Goal: Information Seeking & Learning: Learn about a topic

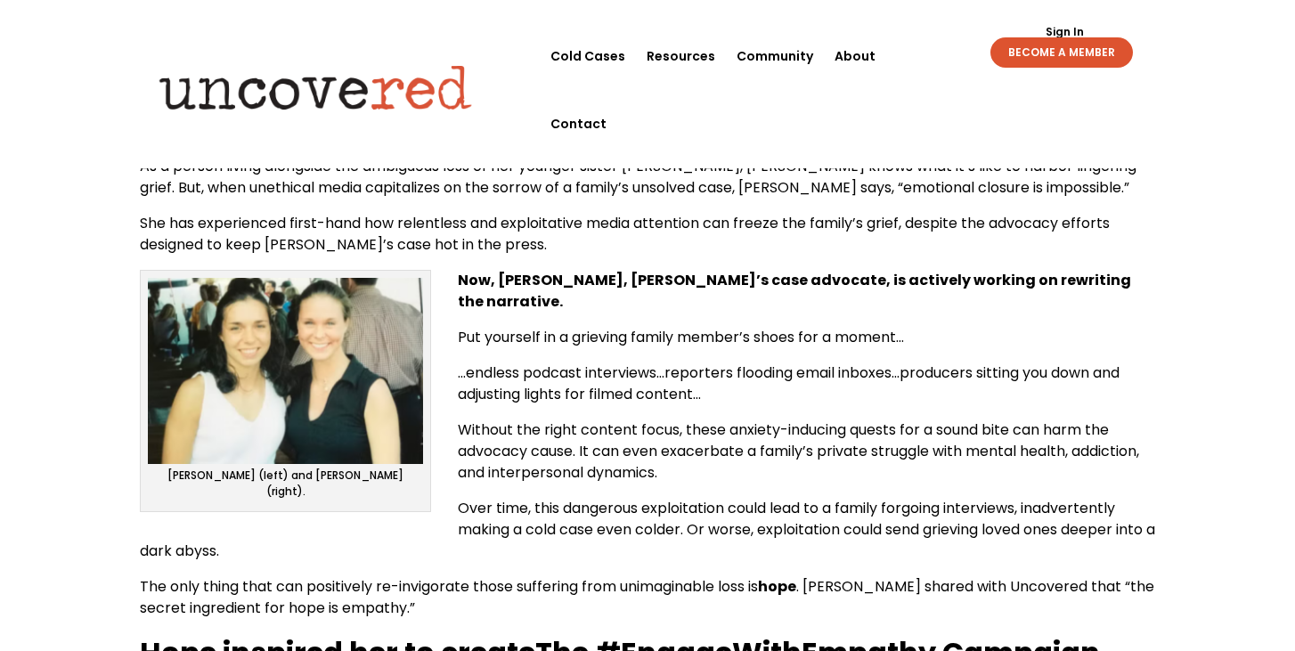
scroll to position [544, 0]
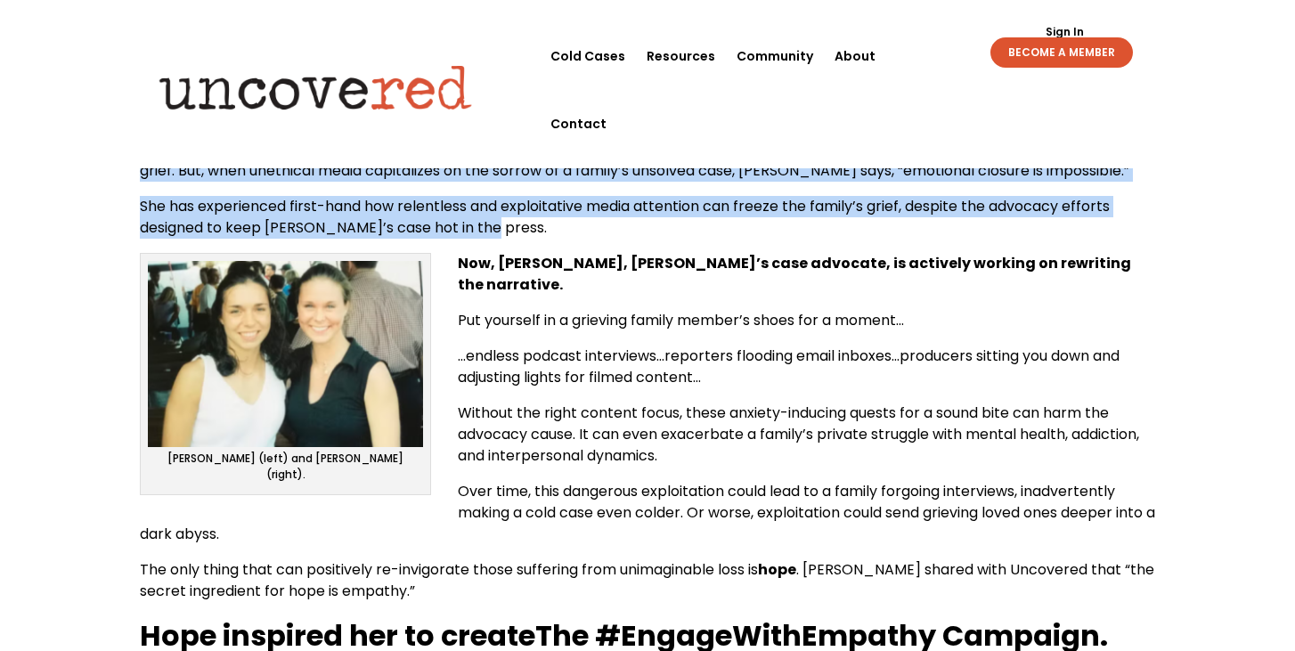
drag, startPoint x: 196, startPoint y: 155, endPoint x: 512, endPoint y: 252, distance: 330.6
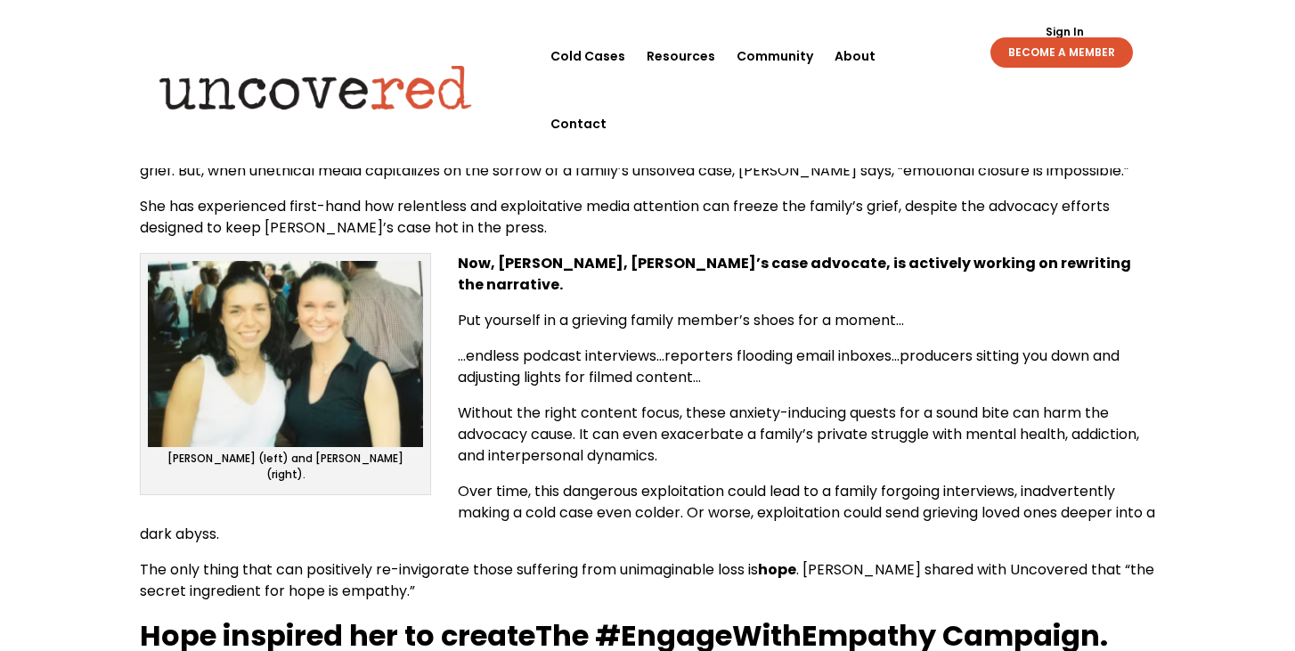
click at [480, 201] on span "She has experienced first-hand how relentless and exploitative media attention …" at bounding box center [625, 217] width 970 height 42
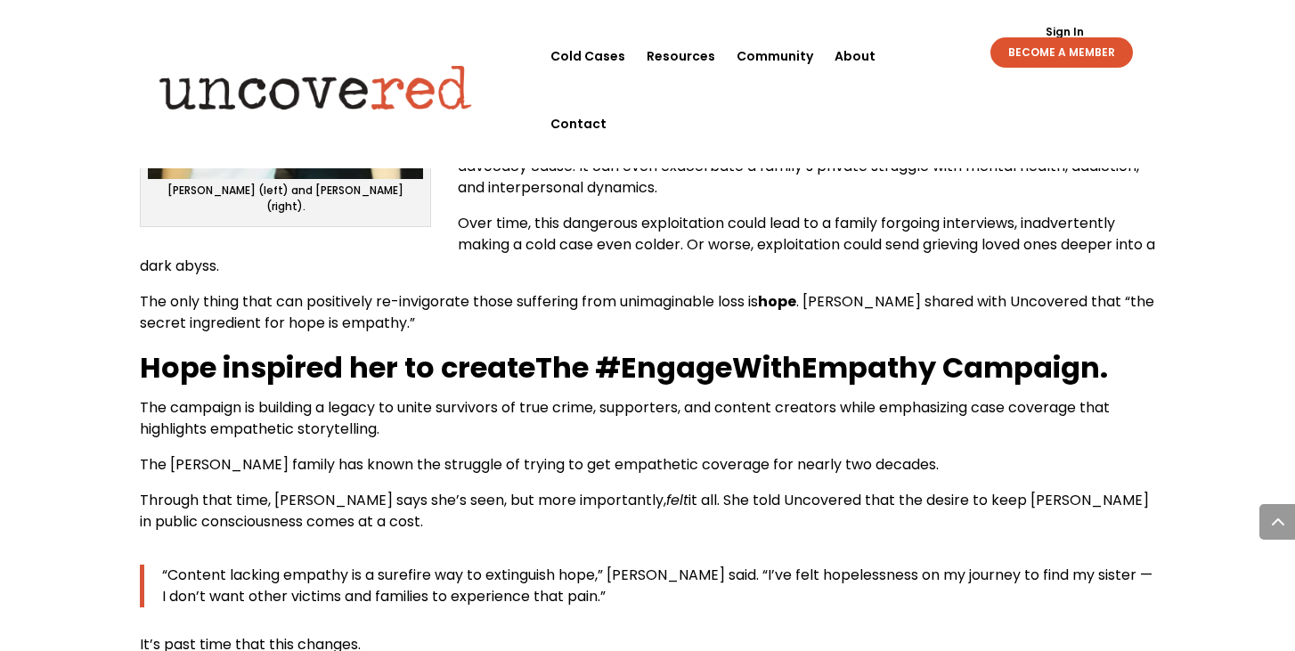
scroll to position [814, 0]
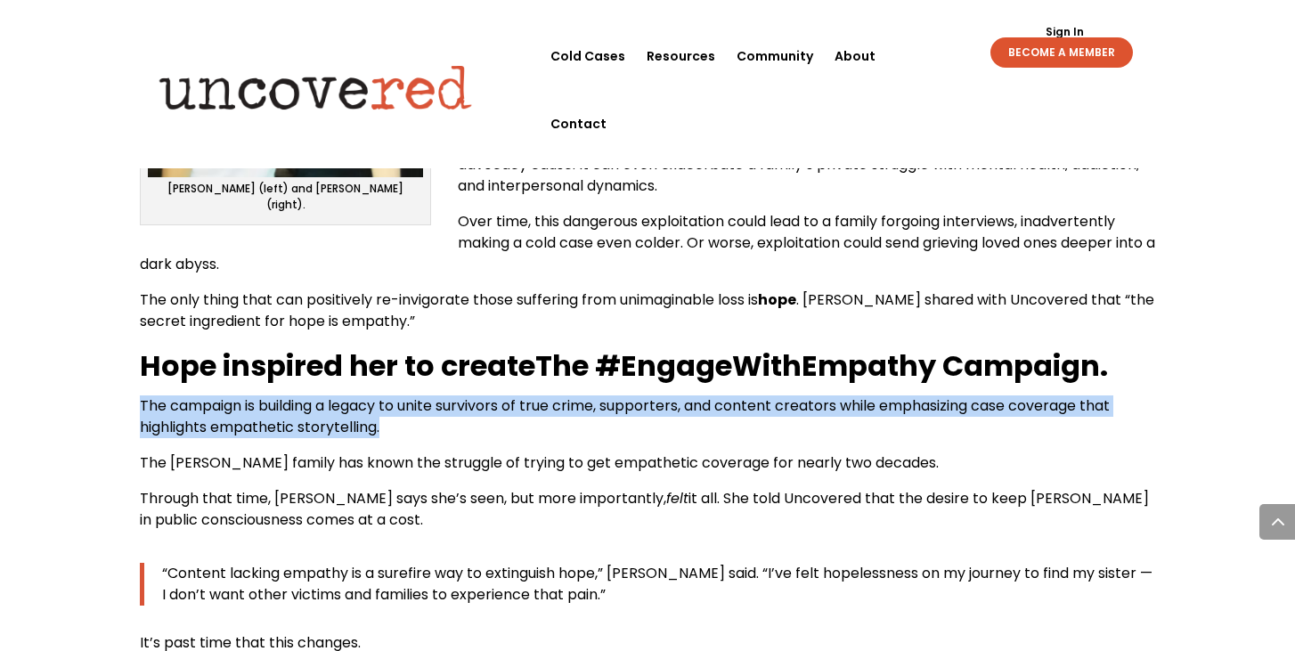
drag, startPoint x: 137, startPoint y: 378, endPoint x: 528, endPoint y: 417, distance: 392.7
copy span "The campaign is building a legacy to unite survivors of true crime, supporters,…"
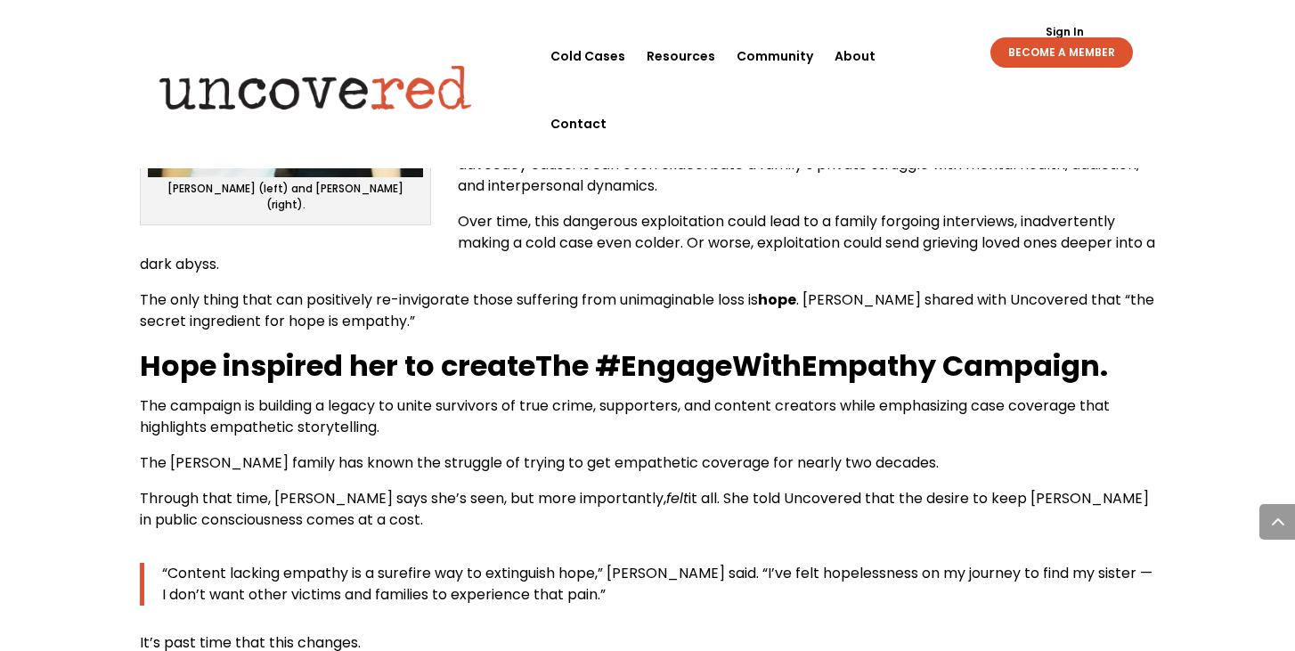
click at [463, 395] on span "The campaign is building a legacy to unite survivors of true crime, supporters,…" at bounding box center [625, 416] width 970 height 42
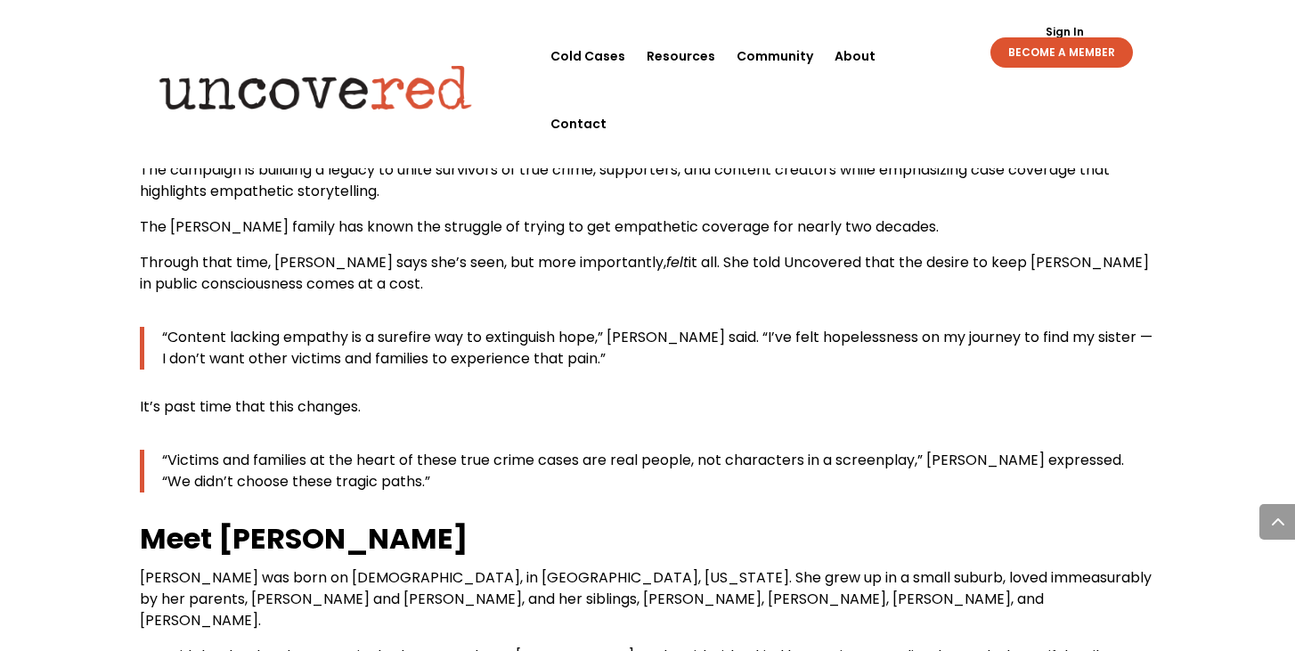
scroll to position [1051, 0]
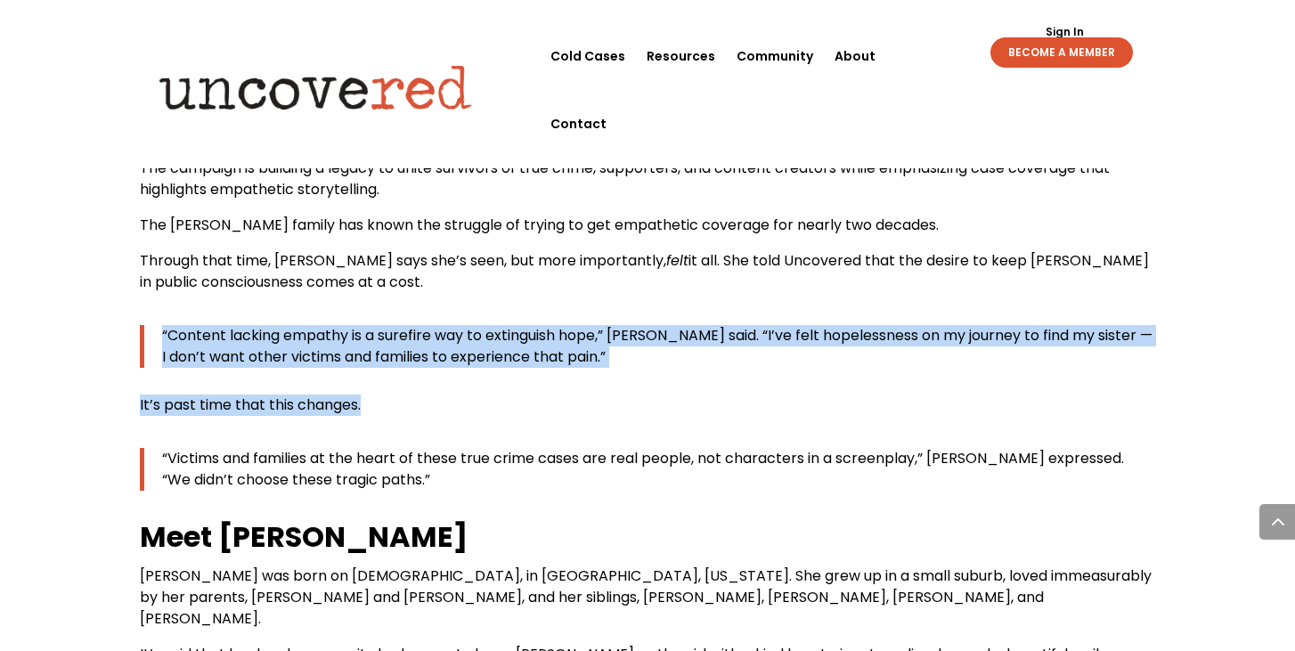
drag, startPoint x: 152, startPoint y: 311, endPoint x: 661, endPoint y: 376, distance: 512.5
click at [661, 376] on div "As a person living alongside the ambiguous loss of her younger sister [PERSON_N…" at bounding box center [647, 216] width 1015 height 1170
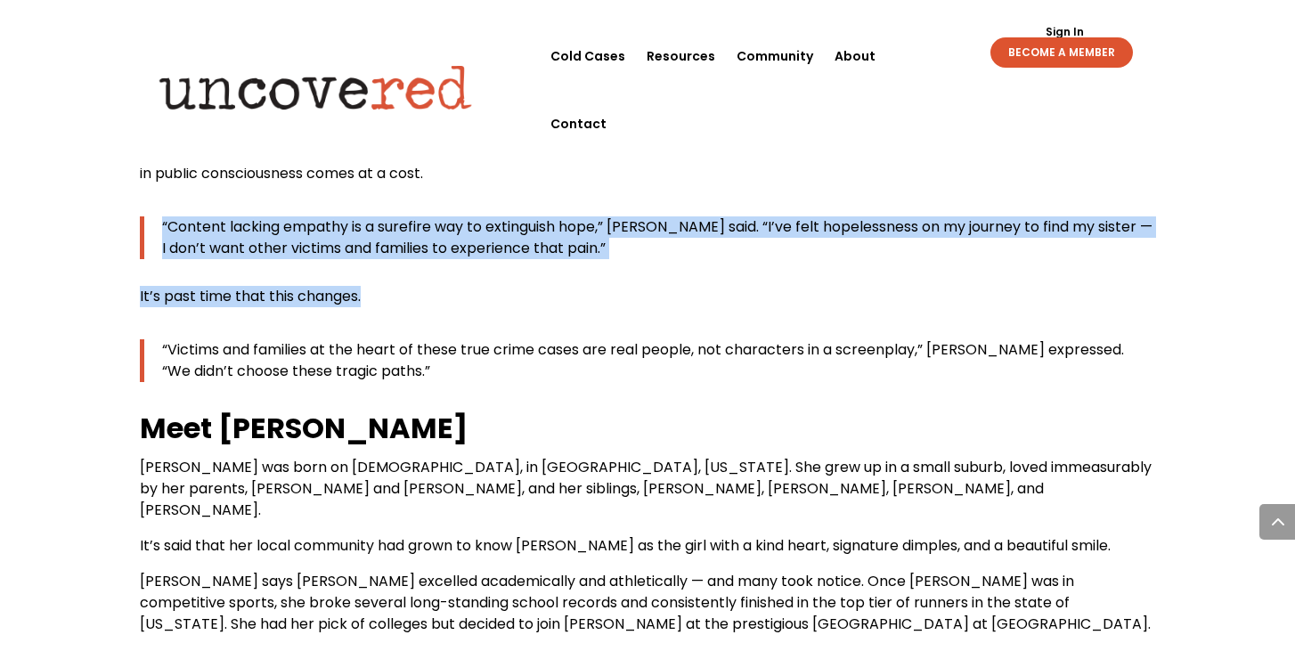
scroll to position [1163, 0]
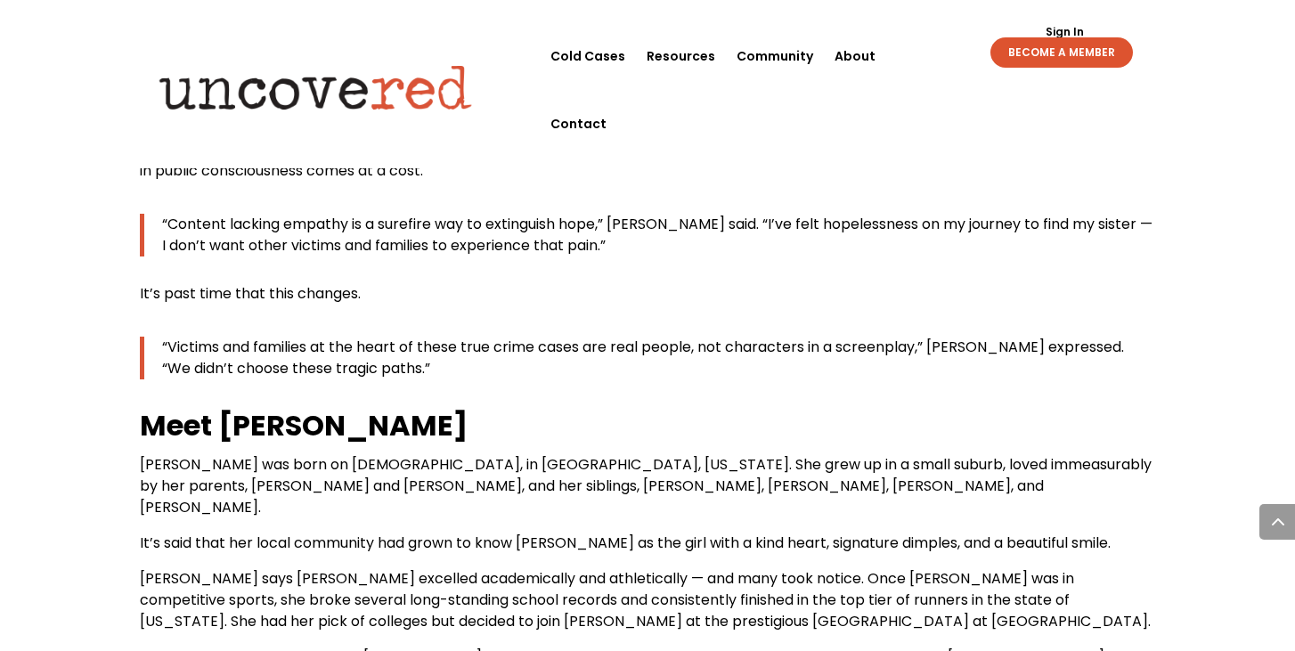
click at [353, 345] on span "Victims and families at the heart of these true crime cases are real people, no…" at bounding box center [643, 358] width 962 height 42
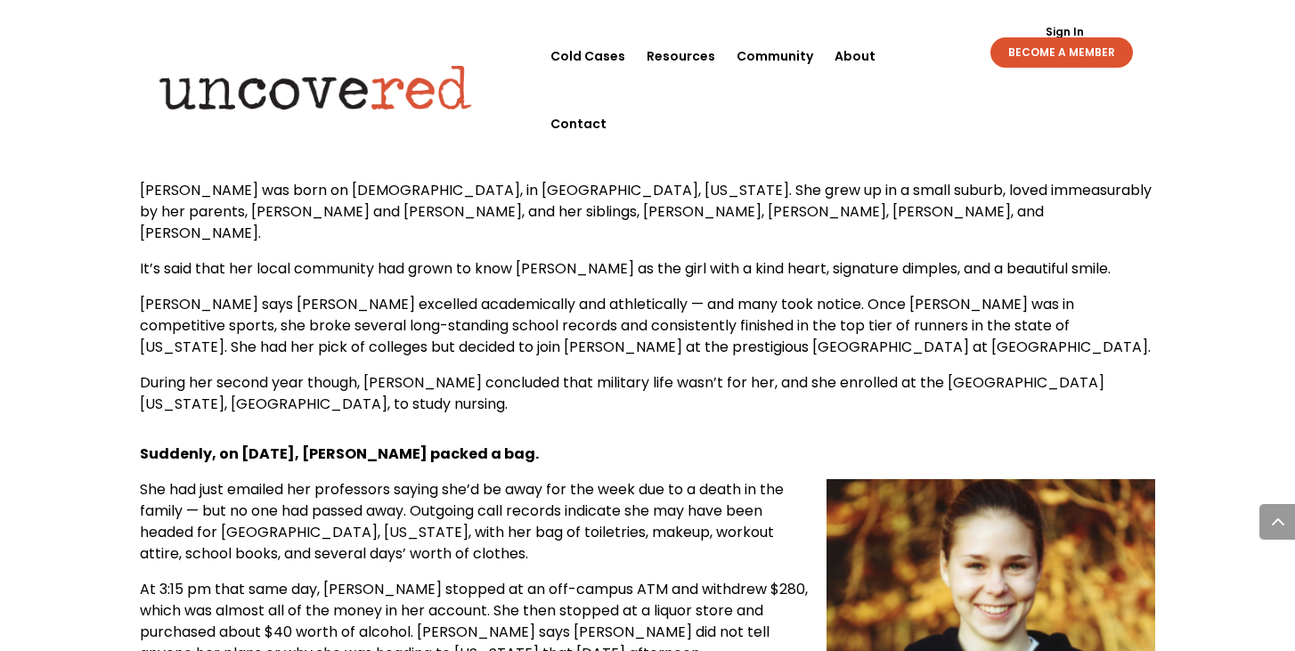
scroll to position [1439, 0]
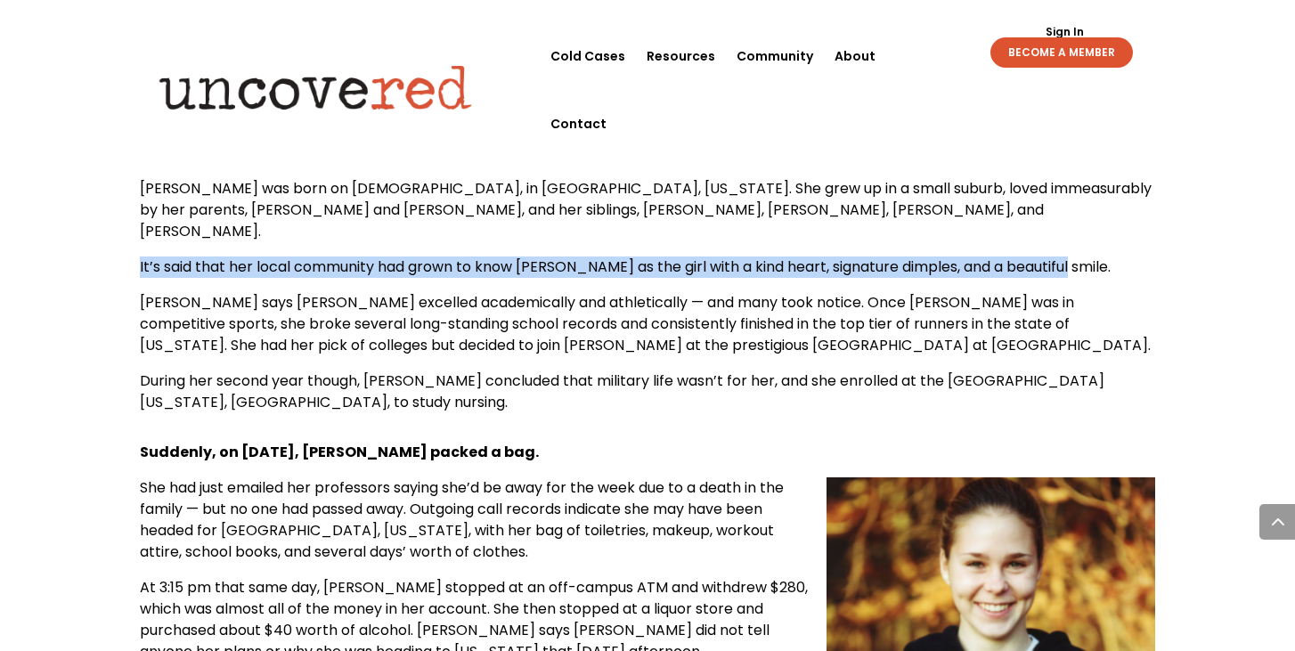
drag, startPoint x: 134, startPoint y: 236, endPoint x: 143, endPoint y: 223, distance: 15.9
click at [142, 223] on div "Engage with Empathy: Combatting True Crime Exploitation Citizen Detective Resou…" at bounding box center [647, 550] width 1295 height 3821
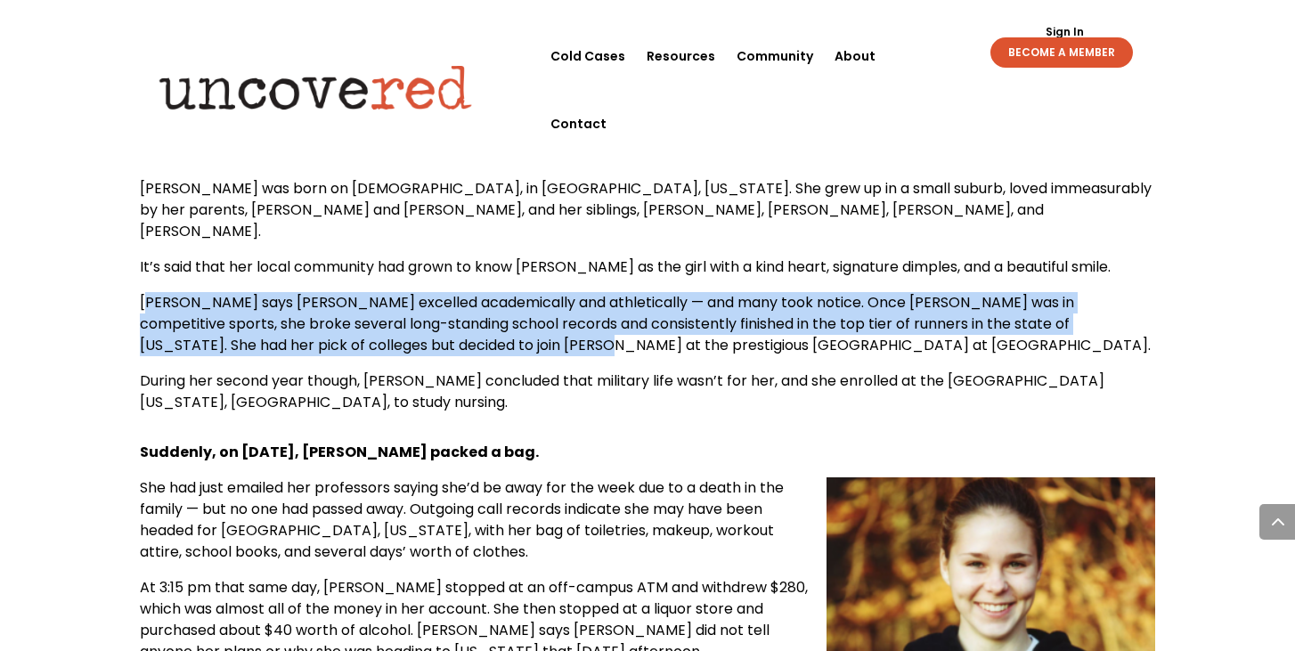
drag, startPoint x: 144, startPoint y: 261, endPoint x: 428, endPoint y: 297, distance: 286.3
click at [428, 297] on span "[PERSON_NAME] says [PERSON_NAME] excelled academically and athletically — and m…" at bounding box center [645, 323] width 1011 height 63
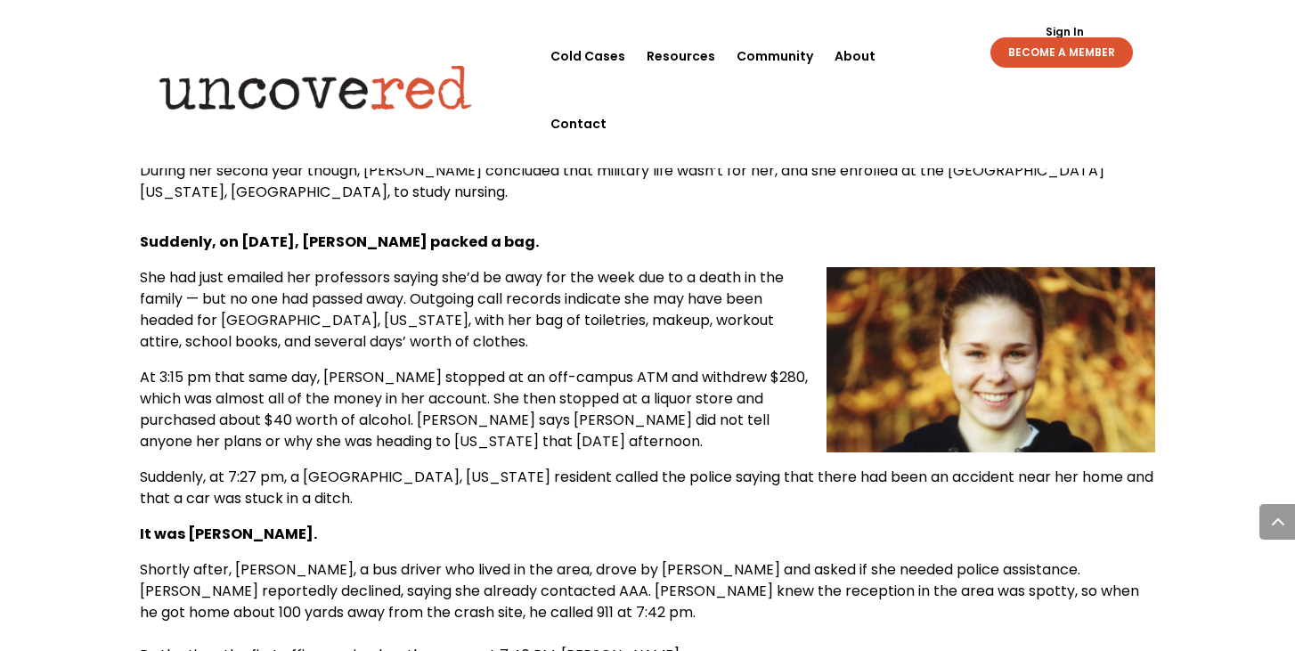
scroll to position [1650, 0]
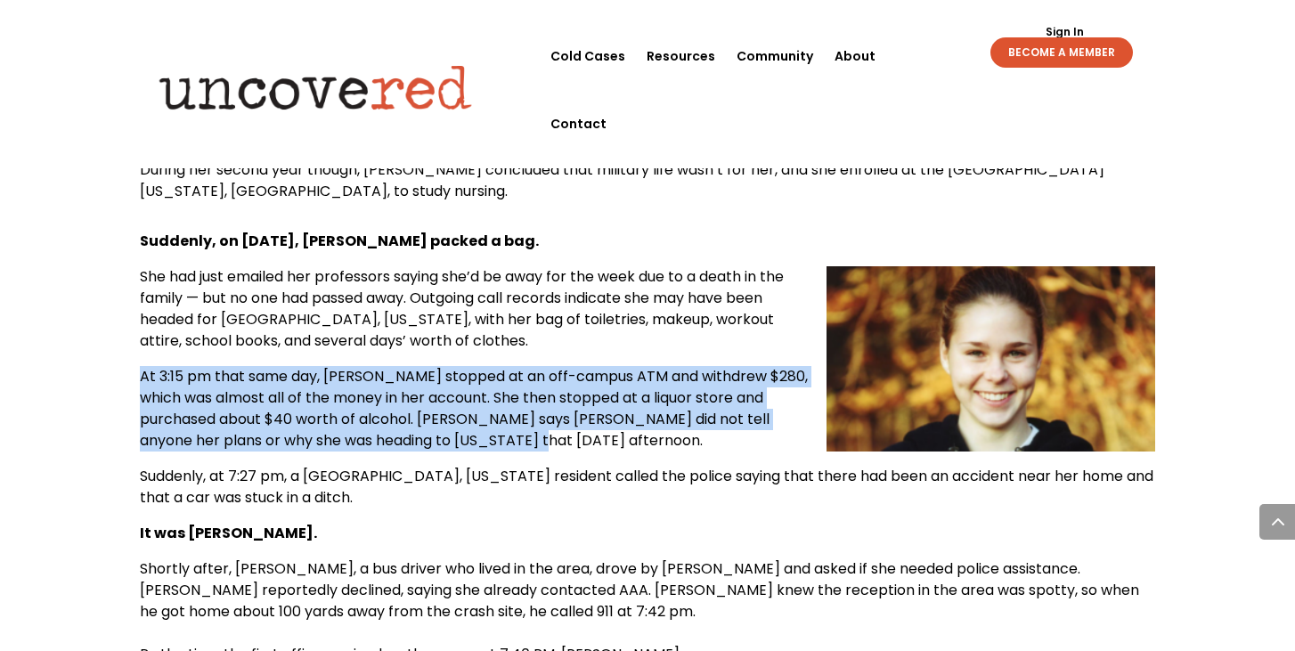
drag, startPoint x: 140, startPoint y: 334, endPoint x: 510, endPoint y: 395, distance: 375.4
click at [510, 395] on p "At 3:15 pm that same day, [PERSON_NAME] stopped at an off-campus ATM and withdr…" at bounding box center [647, 416] width 1015 height 100
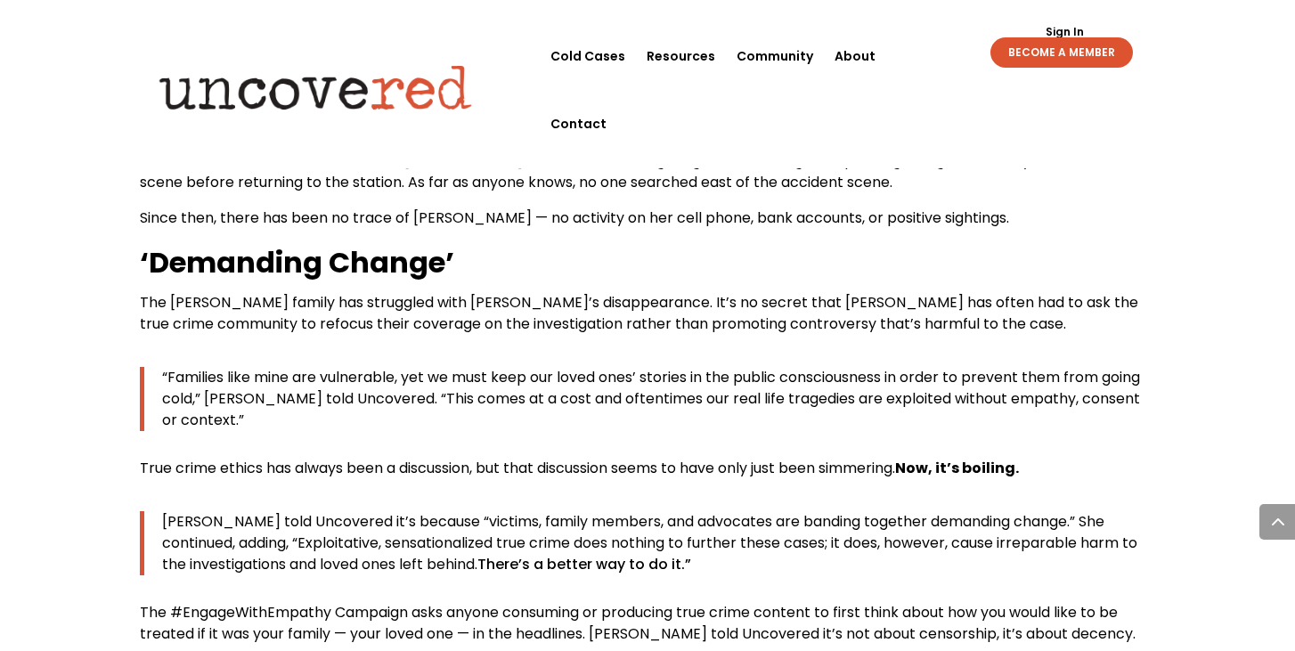
scroll to position [2185, 0]
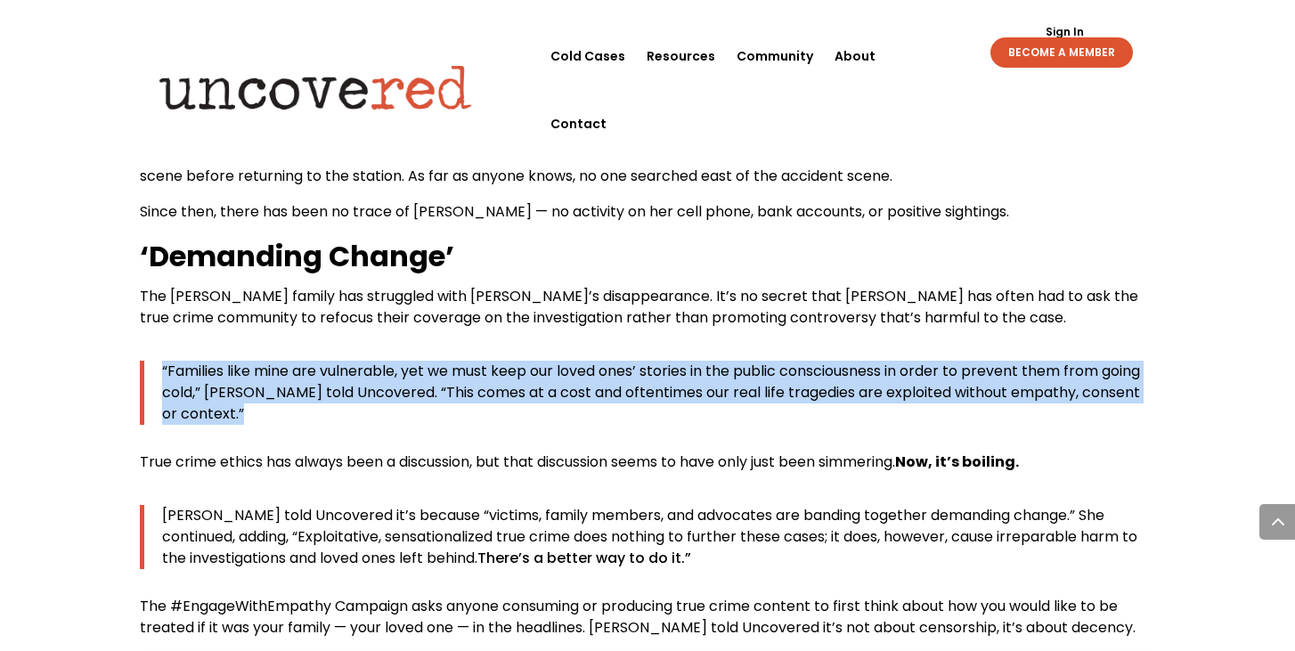
drag, startPoint x: 150, startPoint y: 323, endPoint x: 754, endPoint y: 383, distance: 606.6
click at [754, 383] on div "Suddenly, on [DATE], [PERSON_NAME] packed a bag. She had just emailed her profe…" at bounding box center [647, 167] width 1015 height 943
copy div "“ Families like mine are vulnerable, yet we must keep our loved ones’ stories i…"
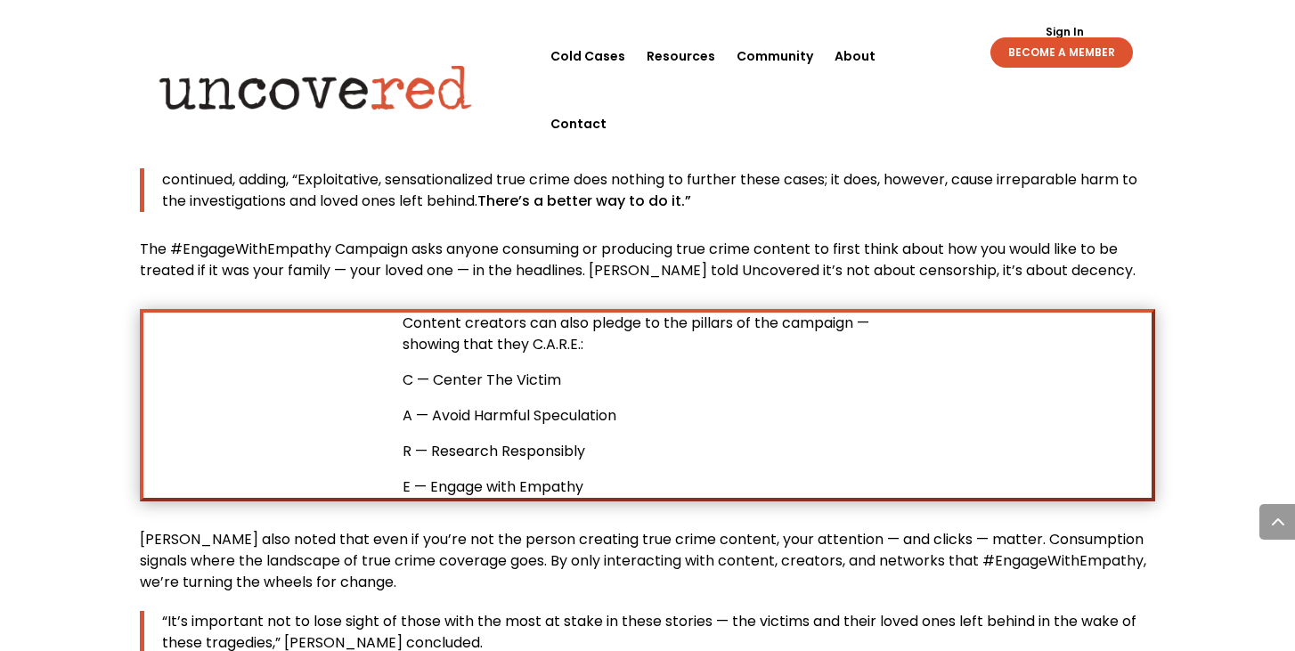
scroll to position [2541, 0]
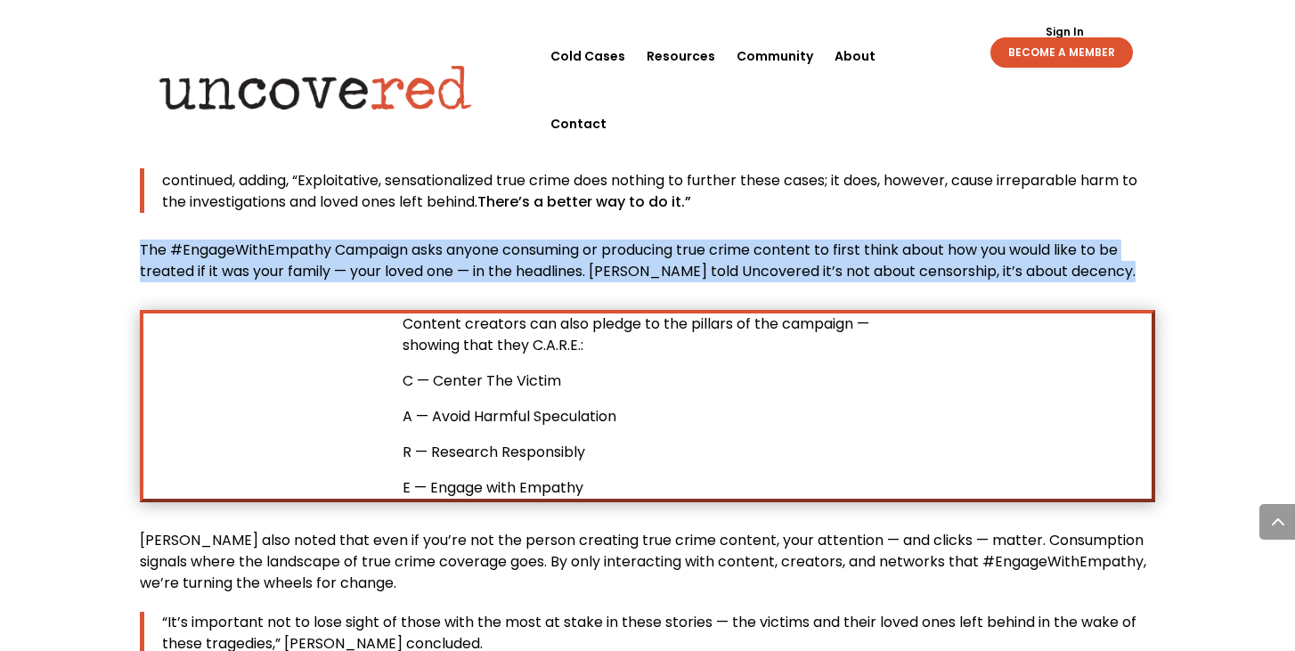
drag, startPoint x: 136, startPoint y: 184, endPoint x: 764, endPoint y: 223, distance: 628.9
copy div "The #EngageWithEmpathy Campaign asks anyone consuming or producing true crime c…"
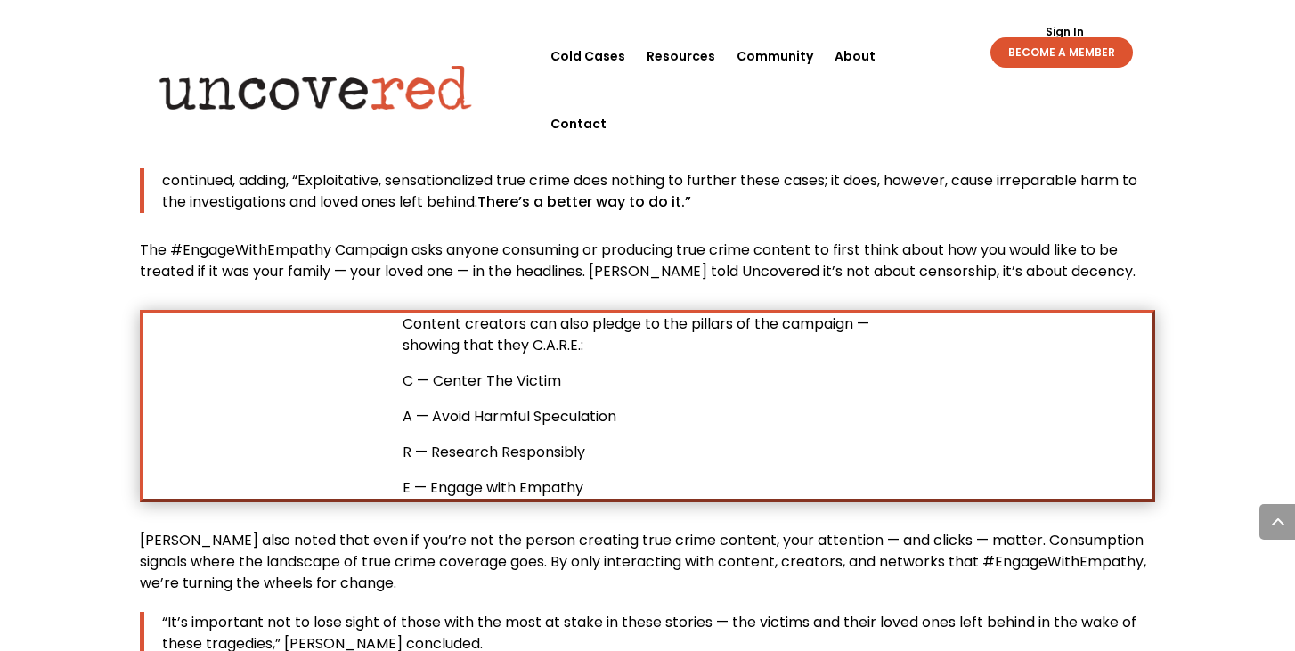
click at [256, 530] on span "[PERSON_NAME] also noted that even if you’re not the person creating true crime…" at bounding box center [643, 561] width 1006 height 63
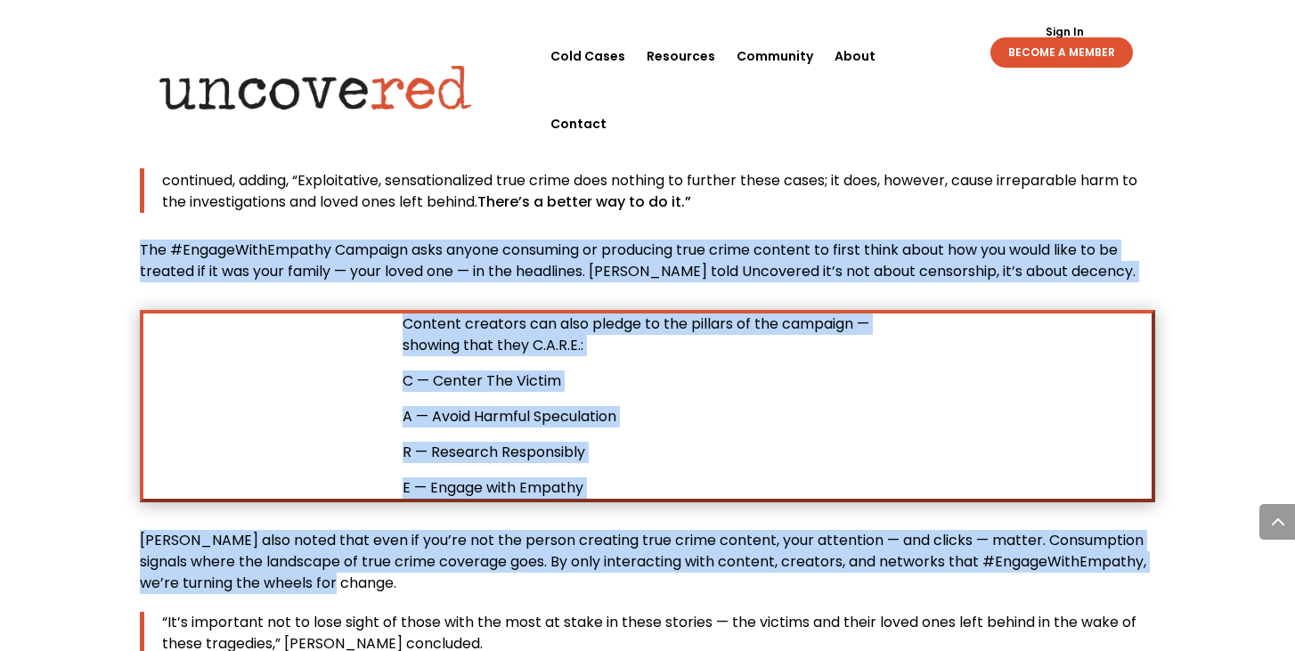
drag, startPoint x: 137, startPoint y: 183, endPoint x: 453, endPoint y: 512, distance: 456.5
copy div "The #EngageWithEmpathy Campaign asks anyone consuming or producing true crime c…"
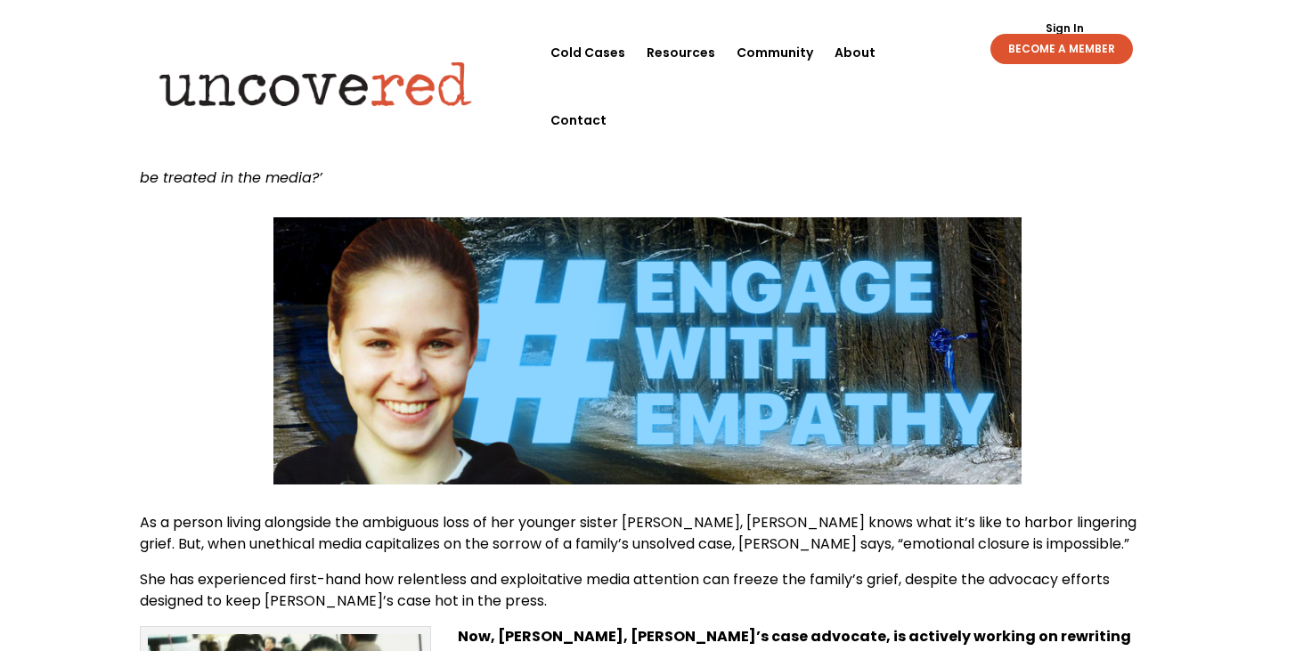
scroll to position [0, 0]
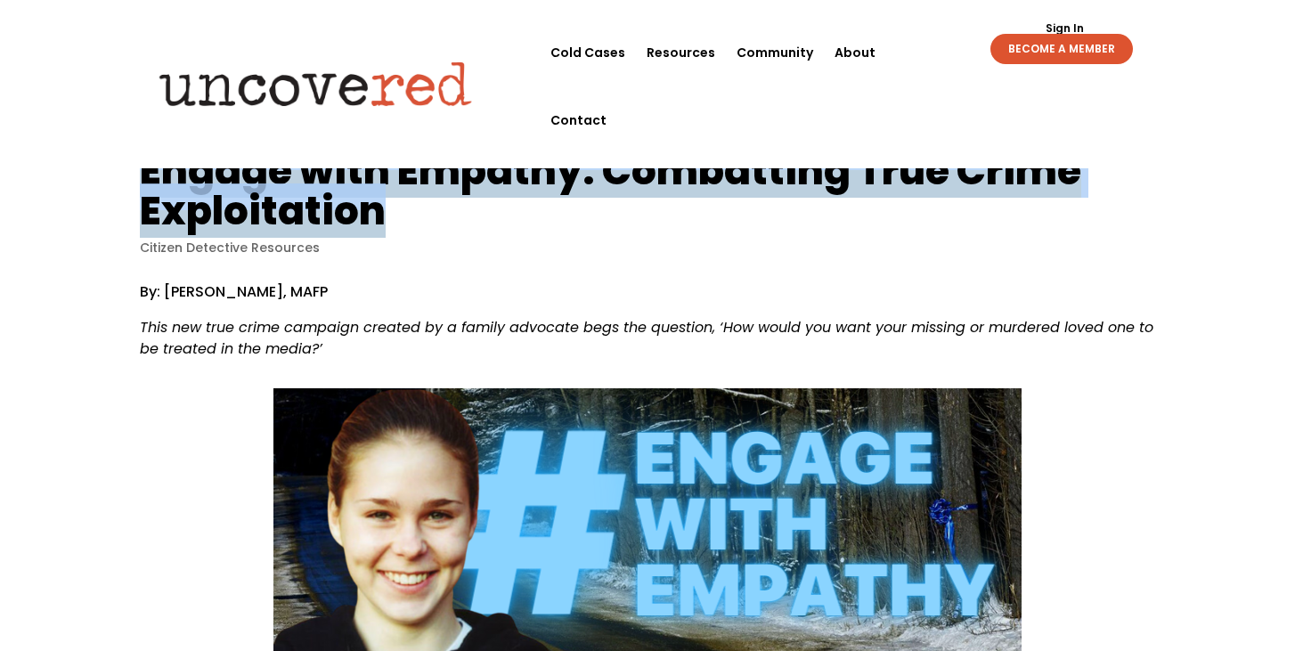
drag, startPoint x: 144, startPoint y: 164, endPoint x: 397, endPoint y: 201, distance: 255.6
click at [397, 201] on div "Engage with Empathy: Combatting True Crime Exploitation Citizen Detective Resou…" at bounding box center [647, 203] width 1015 height 106
copy h1 "Engage with Empathy: Combatting True Crime Exploitation"
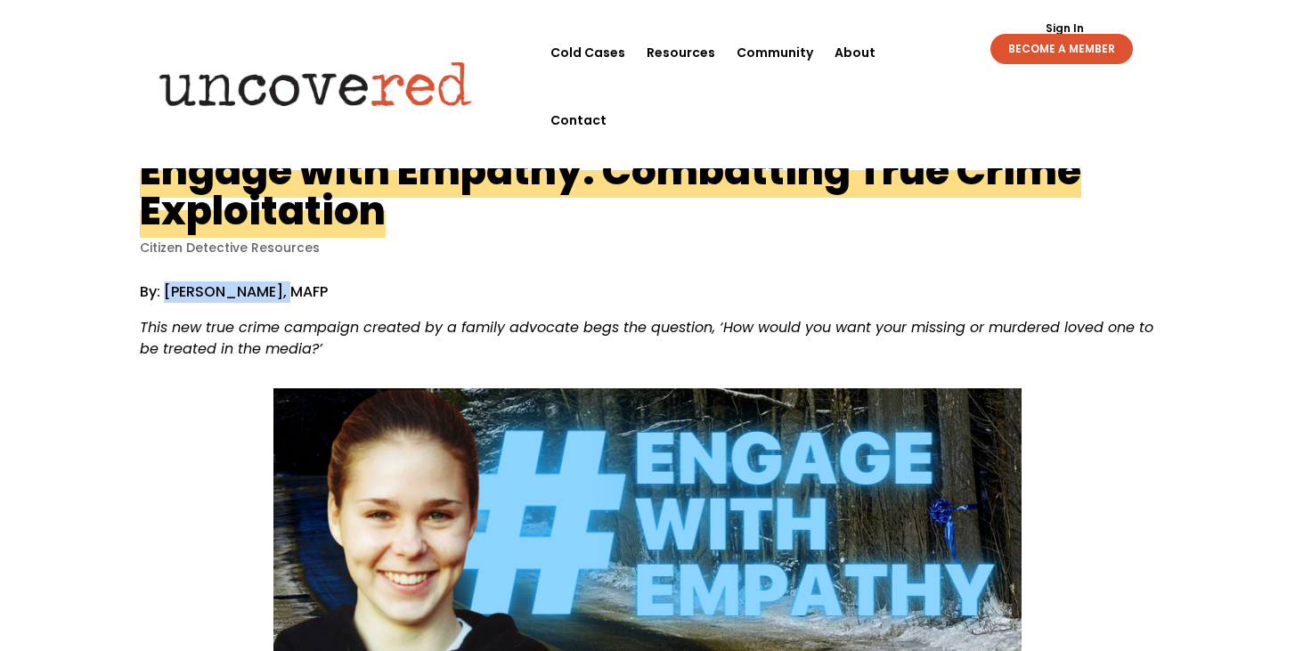
drag, startPoint x: 167, startPoint y: 295, endPoint x: 282, endPoint y: 282, distance: 115.5
click at [282, 282] on p "By: [PERSON_NAME], MAFP" at bounding box center [647, 299] width 1015 height 36
copy p "[PERSON_NAME]"
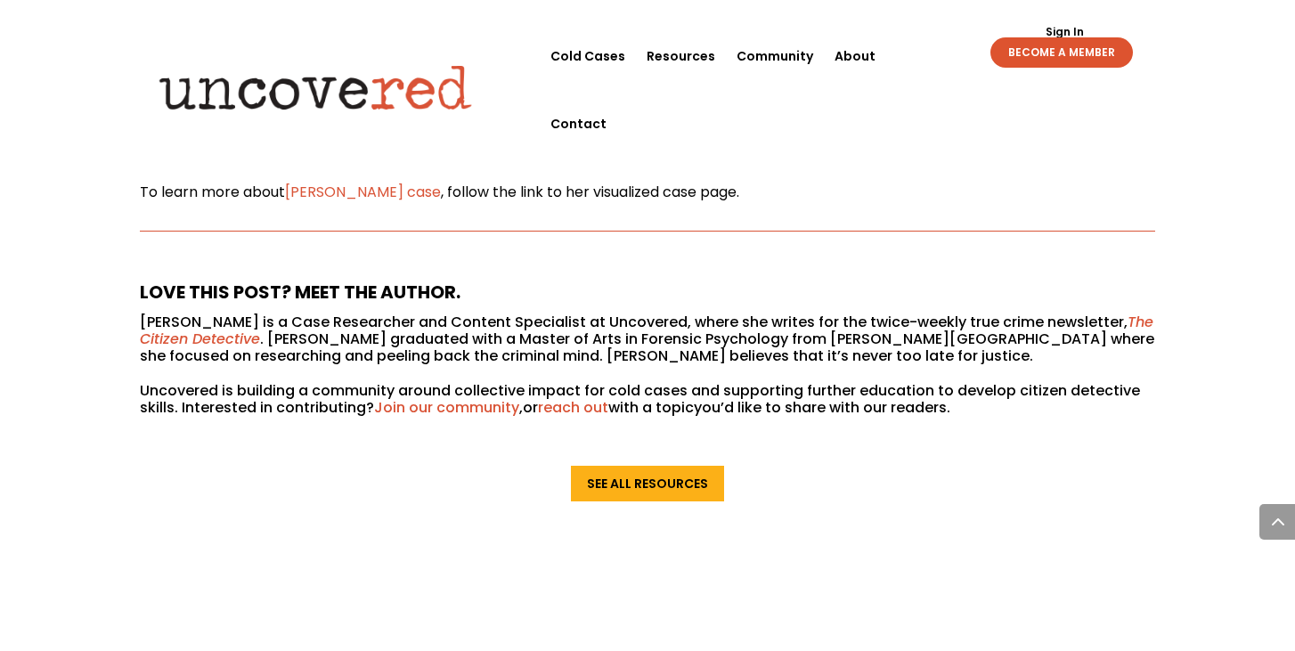
scroll to position [3102, 0]
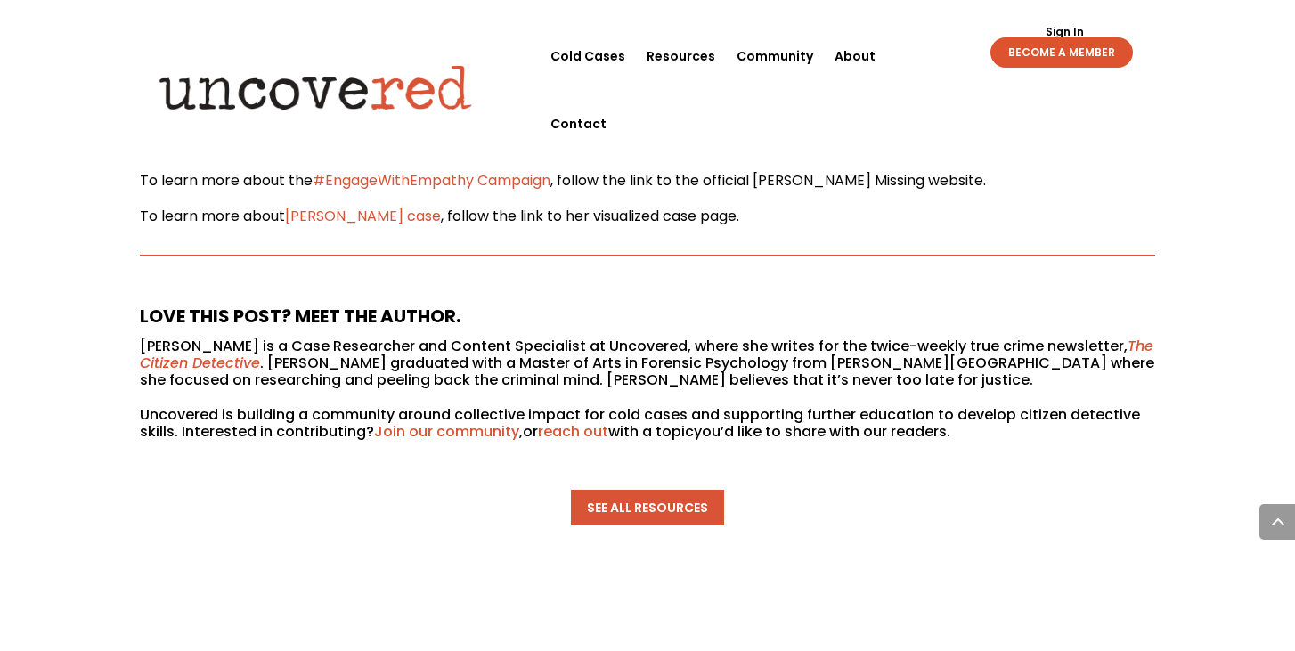
click at [644, 490] on link "See All Resources" at bounding box center [647, 508] width 153 height 36
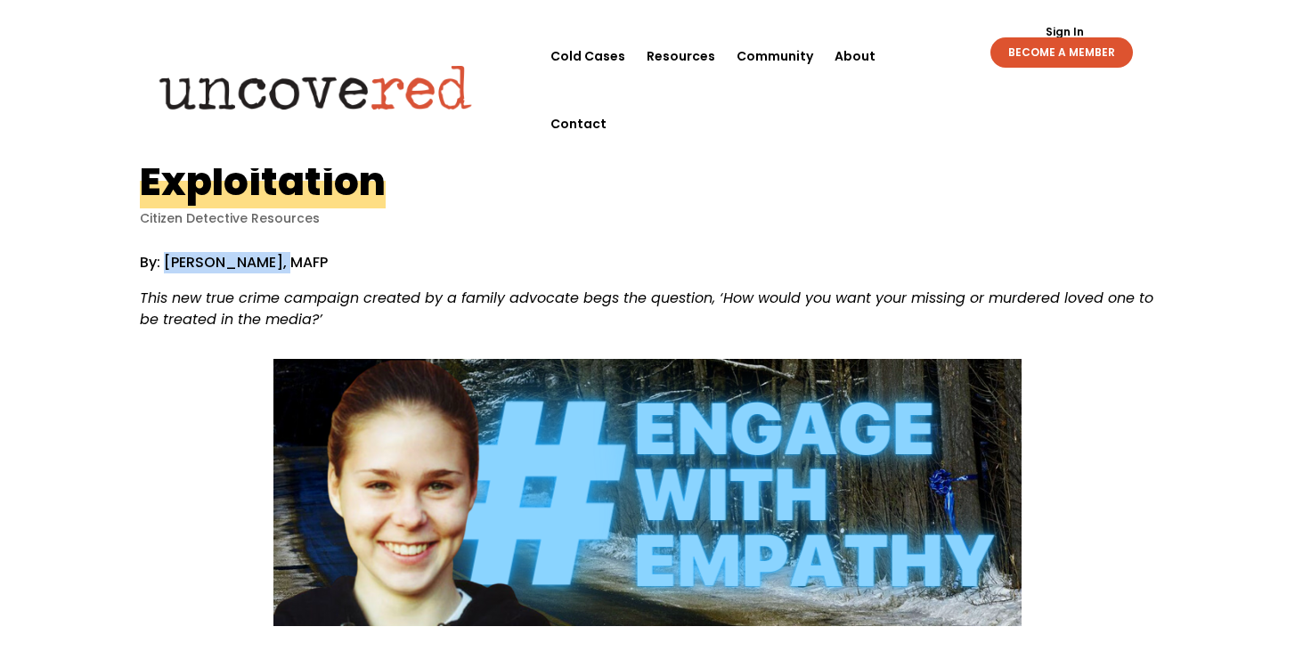
scroll to position [20, 0]
